Goal: Task Accomplishment & Management: Manage account settings

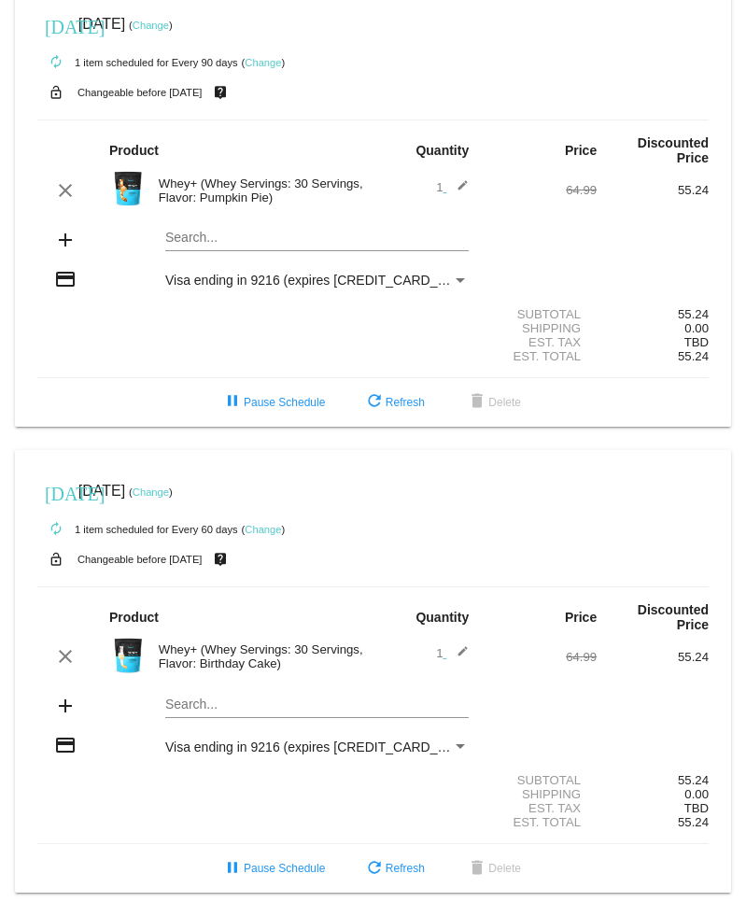
scroll to position [55, 0]
click at [276, 396] on span "pause Pause Schedule" at bounding box center [273, 402] width 104 height 13
click at [288, 396] on span "play_arrow Resume Schedule" at bounding box center [274, 402] width 114 height 13
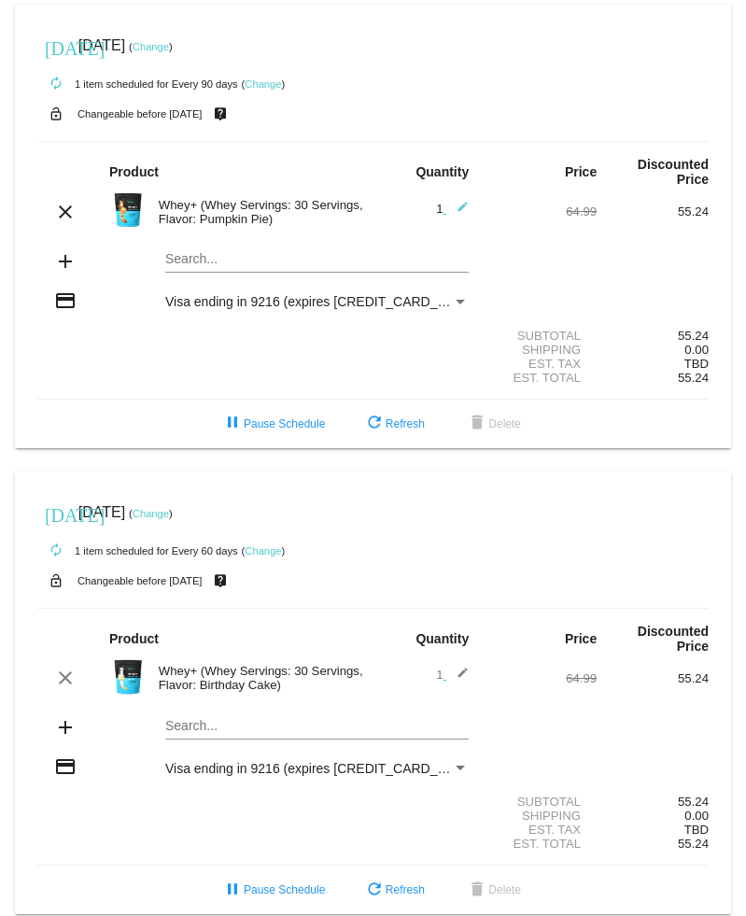
scroll to position [0, 0]
click at [263, 89] on link "Change" at bounding box center [263, 83] width 36 height 11
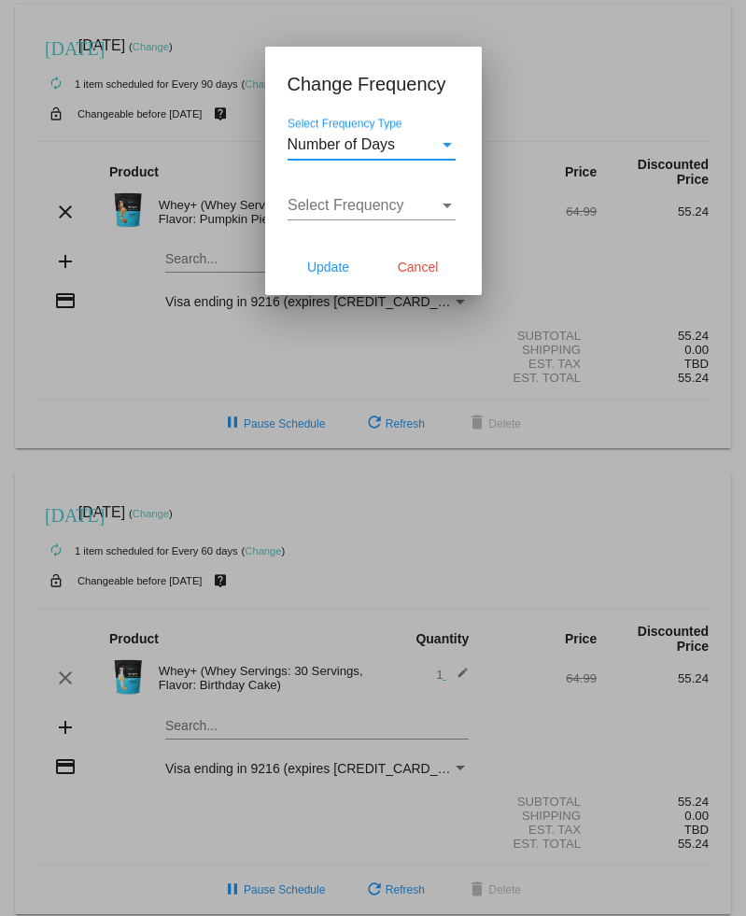
click at [410, 212] on div "Select Frequency" at bounding box center [363, 205] width 151 height 17
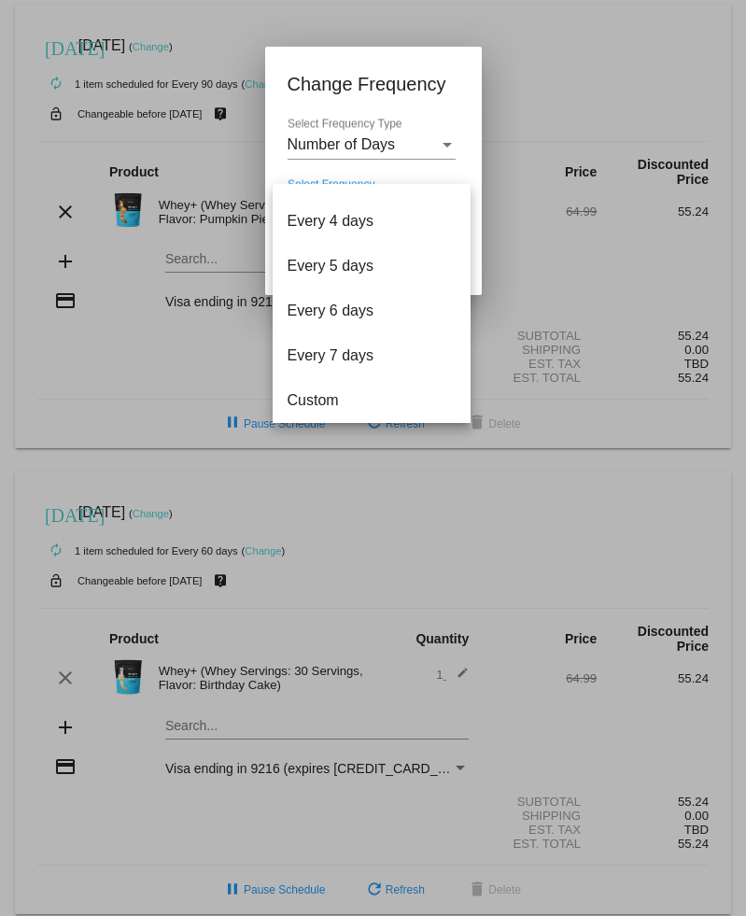
scroll to position [75, 0]
click at [646, 288] on div at bounding box center [373, 458] width 746 height 916
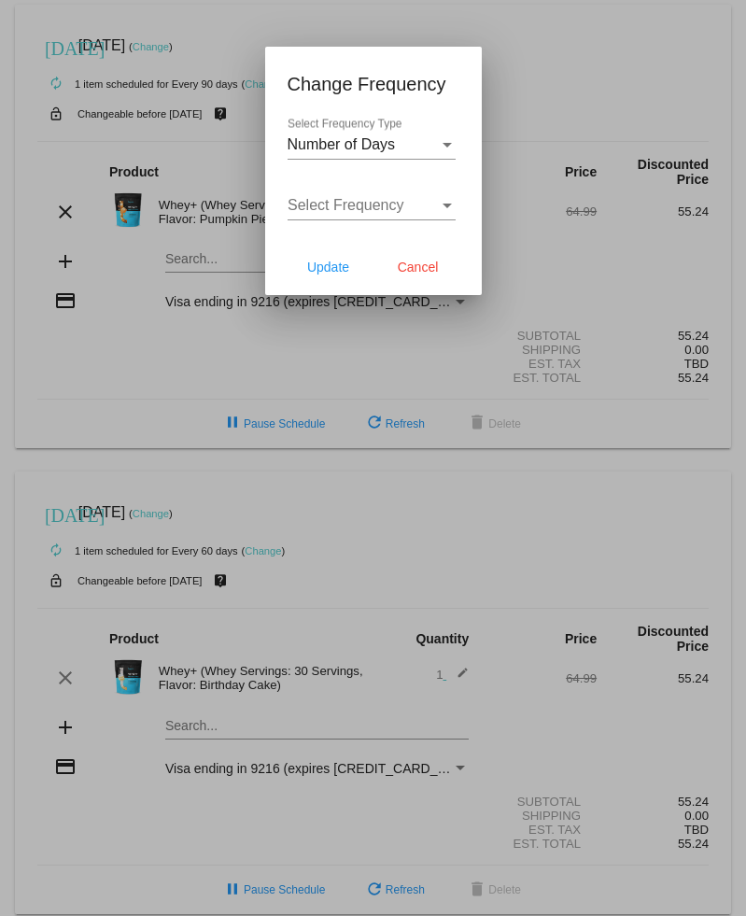
click at [425, 275] on span "Cancel" at bounding box center [418, 267] width 41 height 15
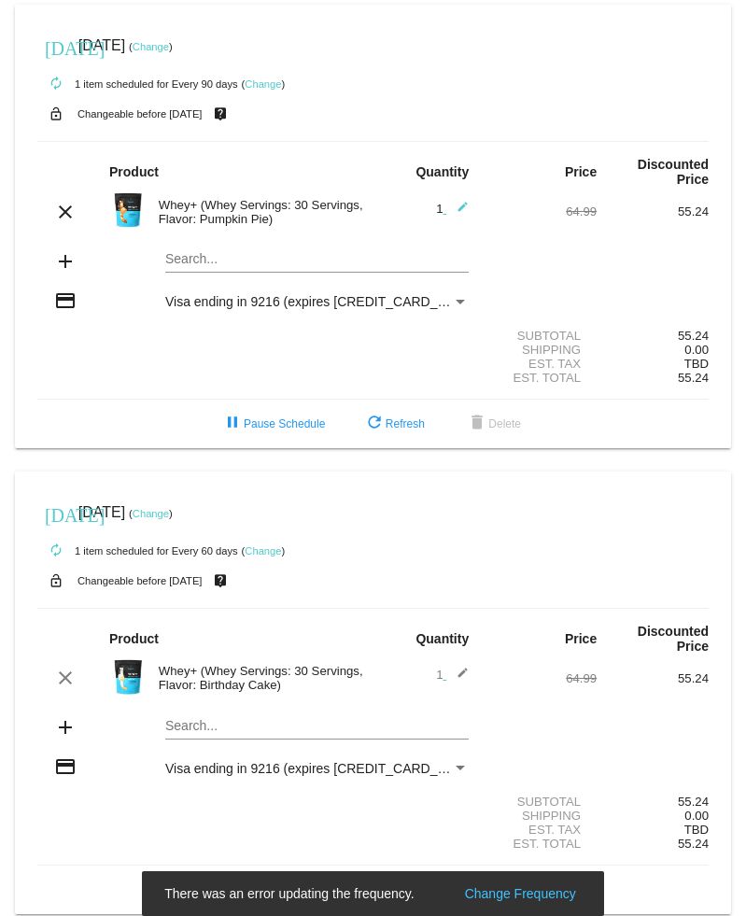
click at [462, 218] on mat-icon "edit" at bounding box center [457, 212] width 22 height 22
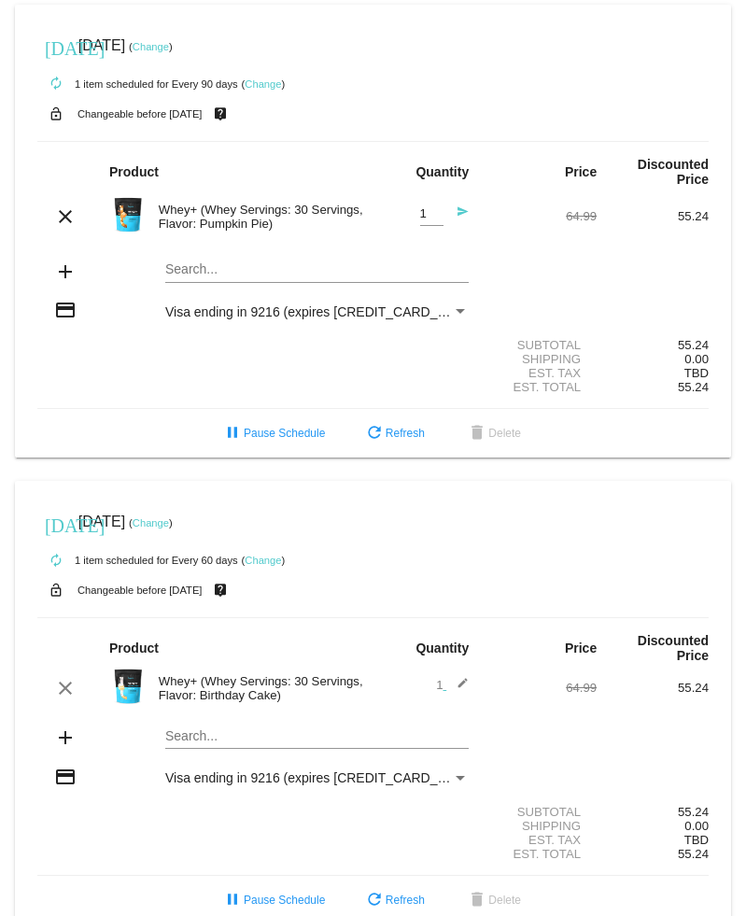
click at [67, 213] on mat-icon "clear" at bounding box center [65, 216] width 22 height 22
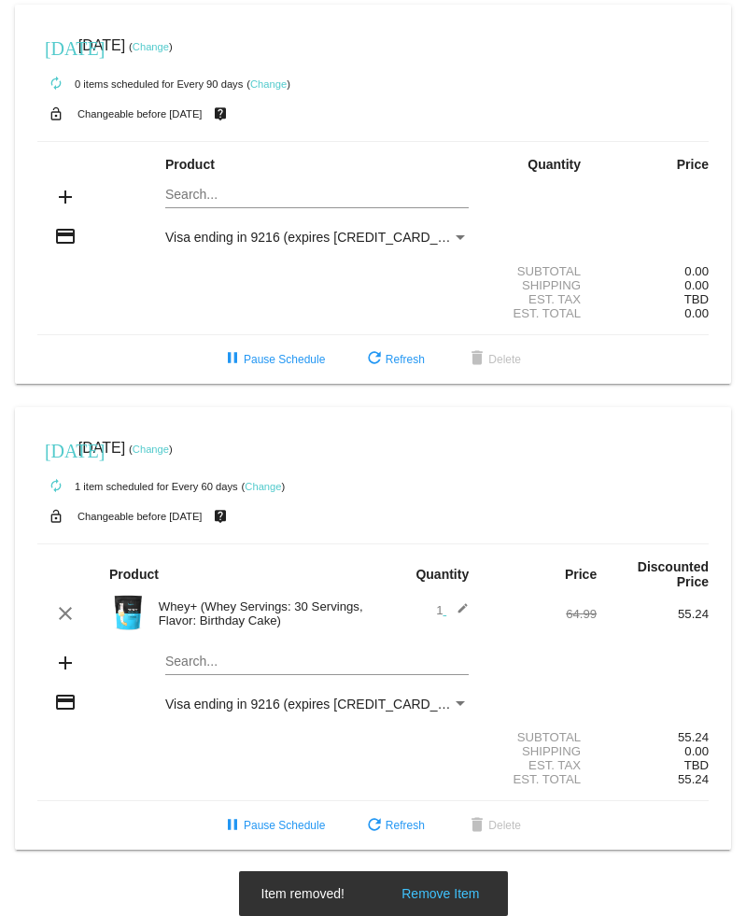
click at [73, 625] on mat-icon "clear" at bounding box center [65, 613] width 22 height 22
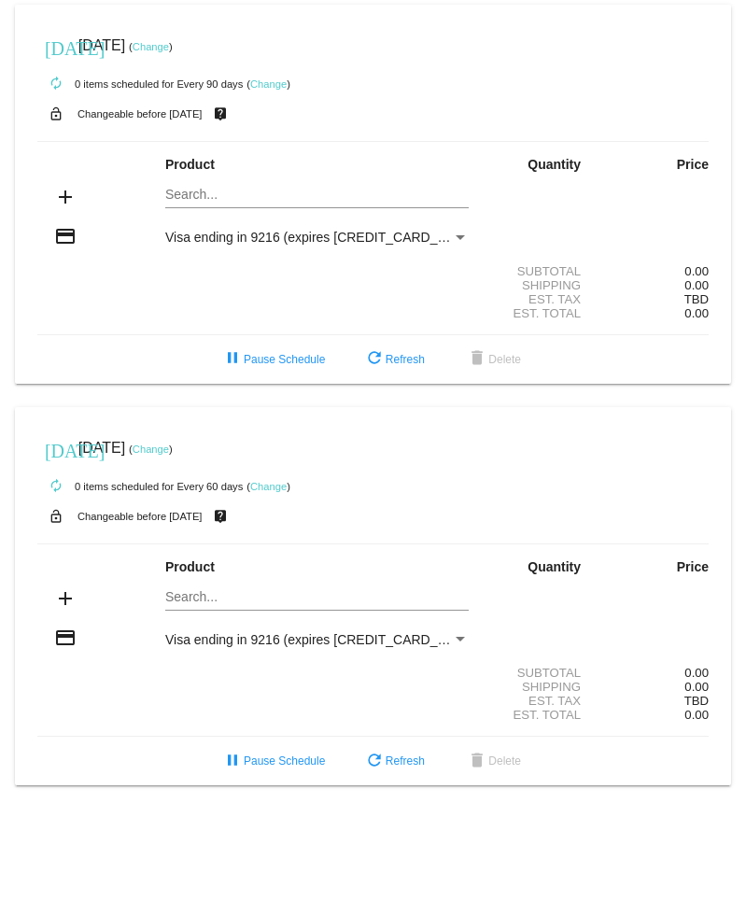
click at [488, 371] on mat-icon "delete" at bounding box center [477, 359] width 22 height 22
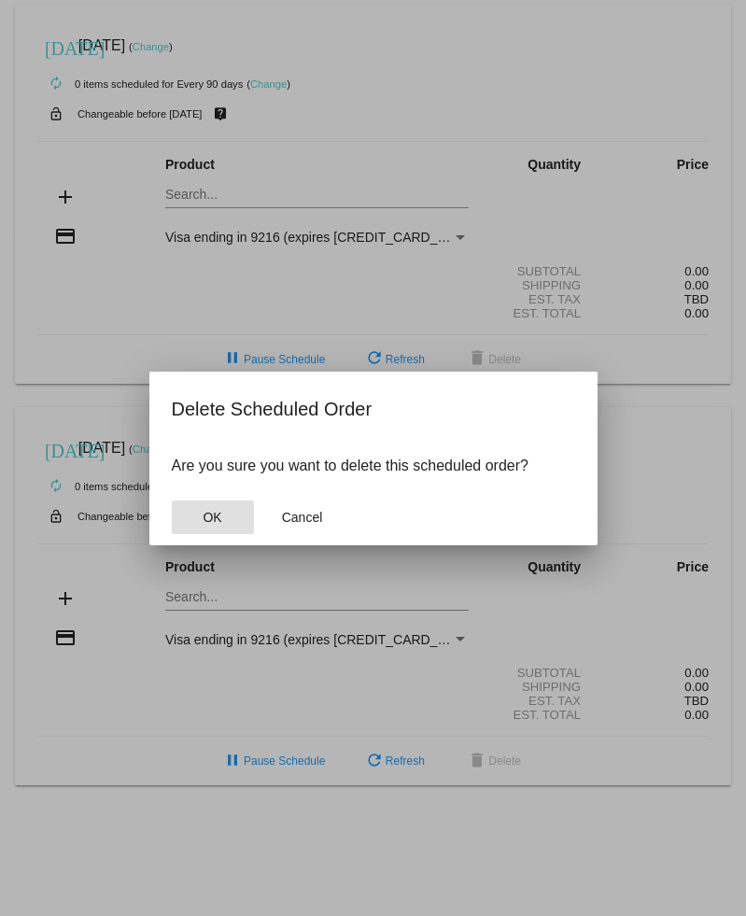
click at [211, 516] on span "OK" at bounding box center [212, 517] width 19 height 15
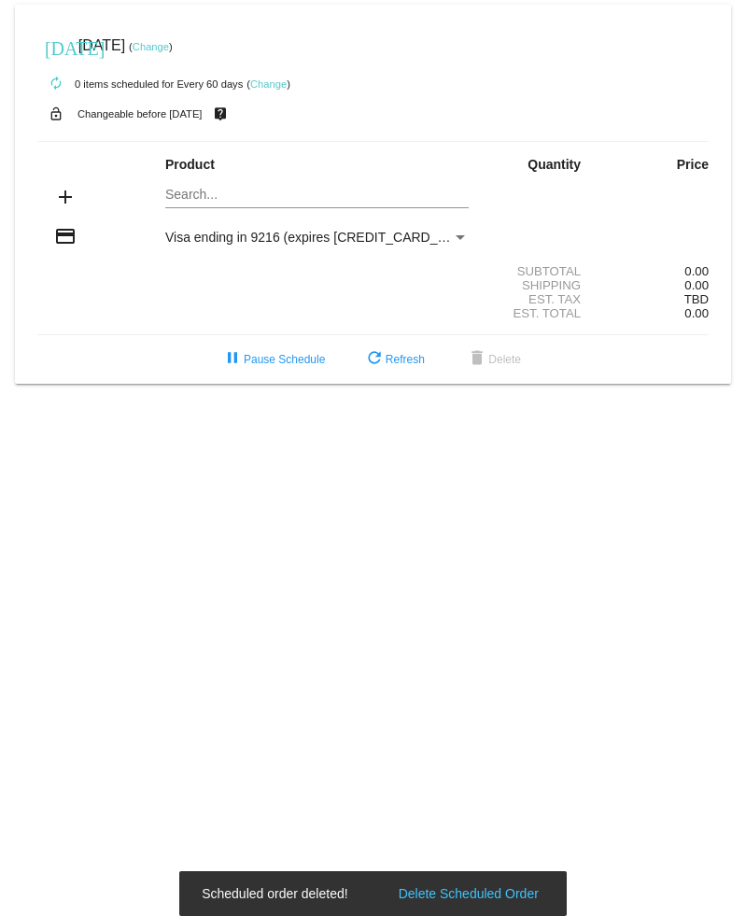
click at [479, 371] on mat-icon "delete" at bounding box center [477, 359] width 22 height 22
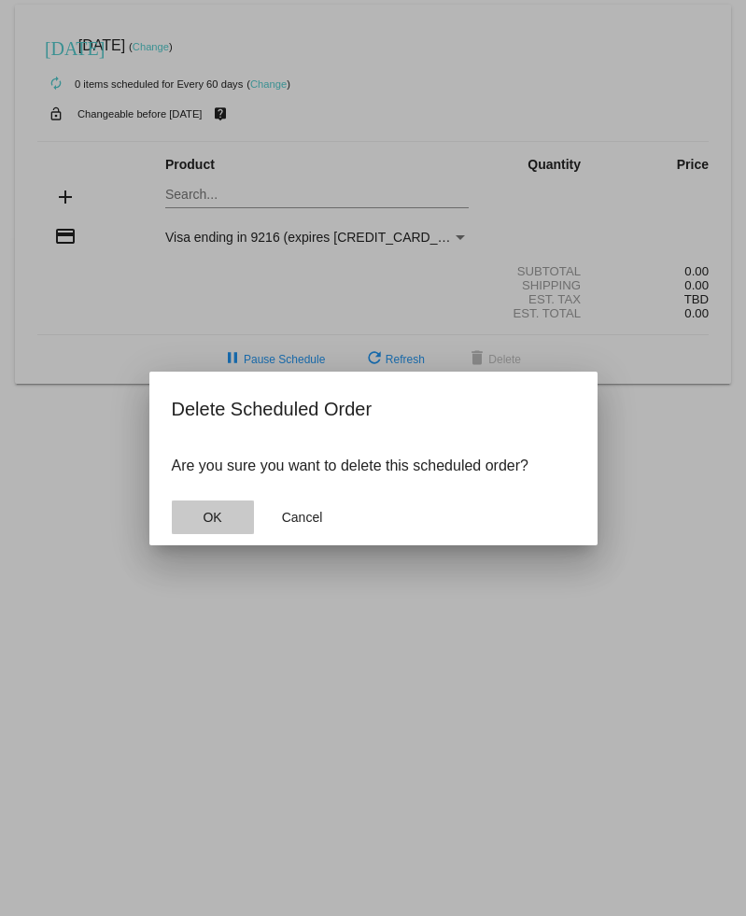
click at [218, 513] on span "OK" at bounding box center [212, 517] width 19 height 15
